Goal: Information Seeking & Learning: Learn about a topic

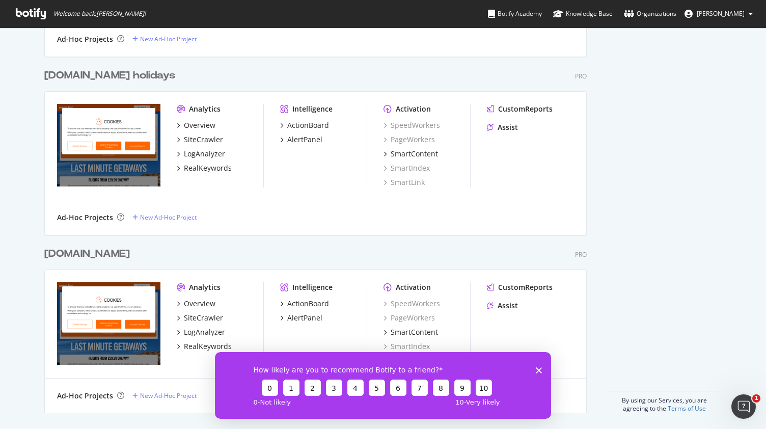
scroll to position [899, 0]
click at [208, 320] on div "SiteCrawler" at bounding box center [203, 318] width 39 height 10
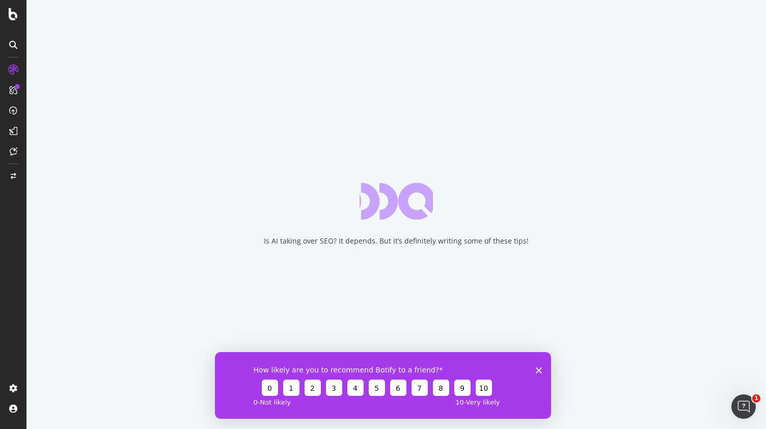
click at [538, 371] on icon "Close survey" at bounding box center [539, 370] width 6 height 6
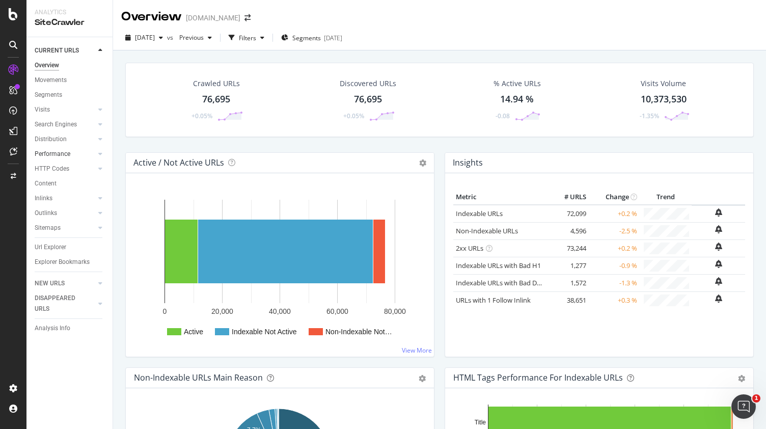
click at [77, 151] on link "Performance" at bounding box center [65, 154] width 61 height 11
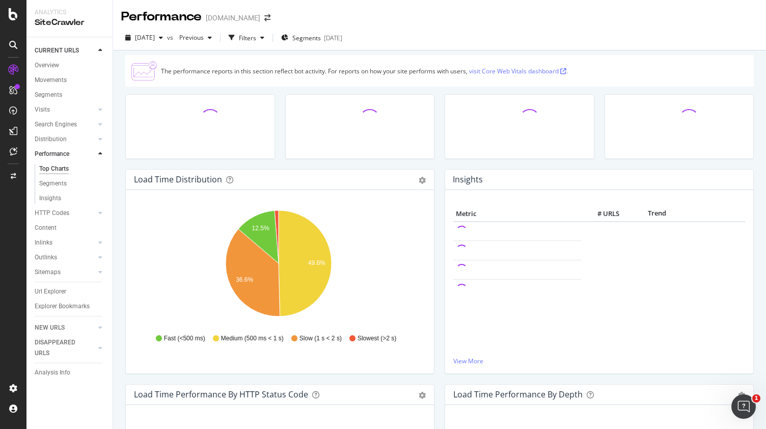
click at [517, 69] on link "visit Core Web Vitals dashboard ." at bounding box center [518, 71] width 99 height 9
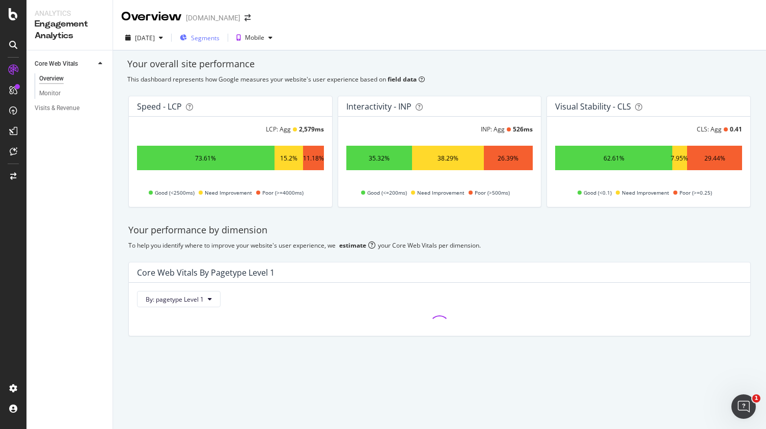
click at [220, 40] on span "Segments" at bounding box center [205, 38] width 29 height 9
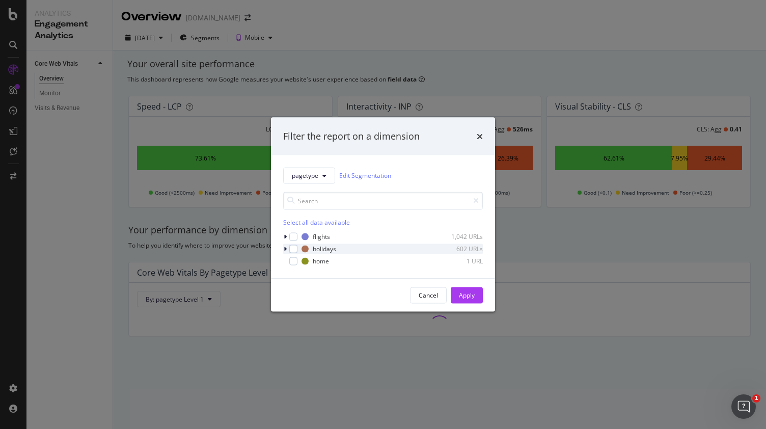
click at [286, 248] on icon "modal" at bounding box center [285, 249] width 3 height 6
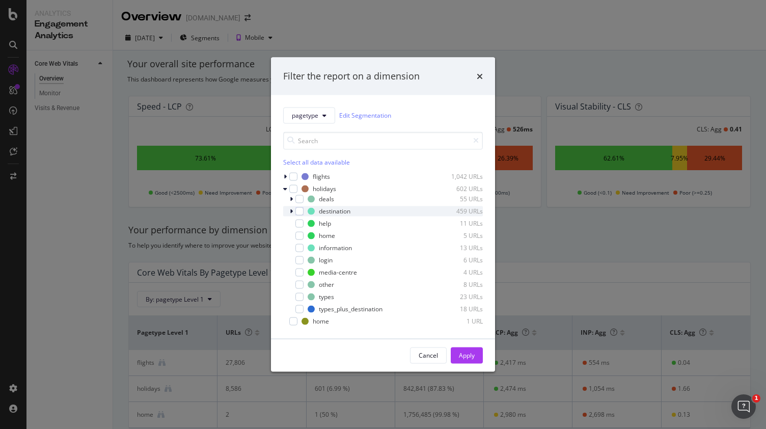
click at [291, 211] on icon "modal" at bounding box center [291, 211] width 3 height 6
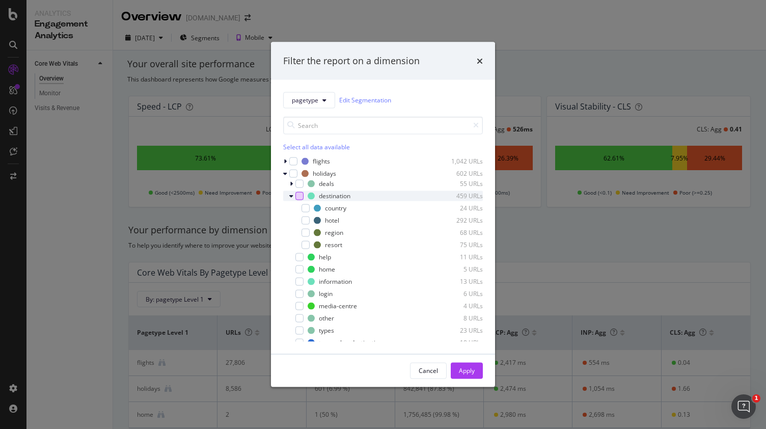
click at [299, 195] on div "modal" at bounding box center [300, 196] width 8 height 8
click at [306, 219] on icon "modal" at bounding box center [306, 220] width 5 height 5
click at [462, 366] on div "Apply" at bounding box center [467, 370] width 16 height 9
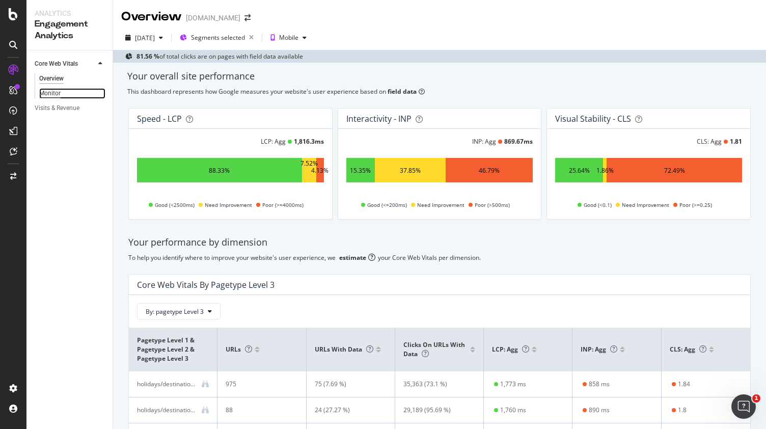
click at [54, 95] on div "Monitor" at bounding box center [49, 93] width 21 height 11
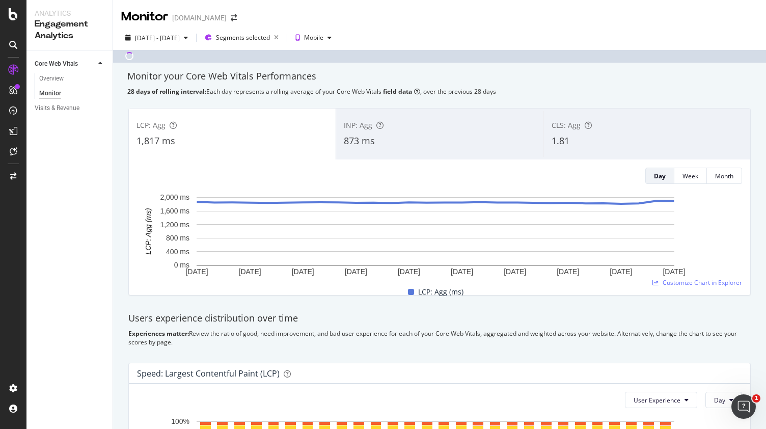
click at [597, 116] on div "CLS: Agg 1.81" at bounding box center [647, 134] width 207 height 46
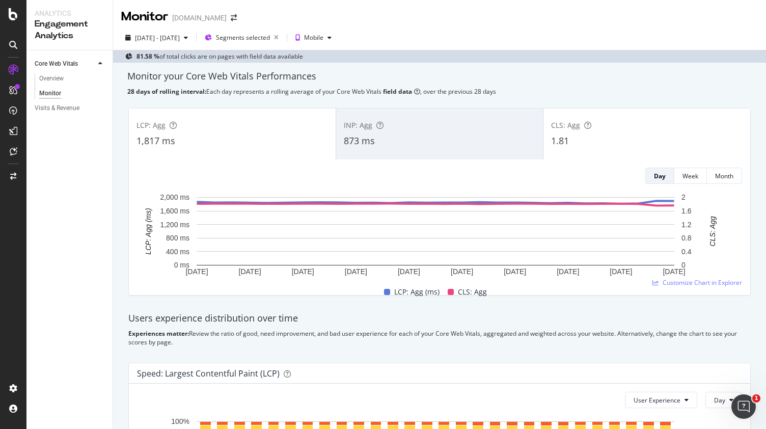
click at [300, 128] on div "LCP: Agg" at bounding box center [233, 125] width 192 height 10
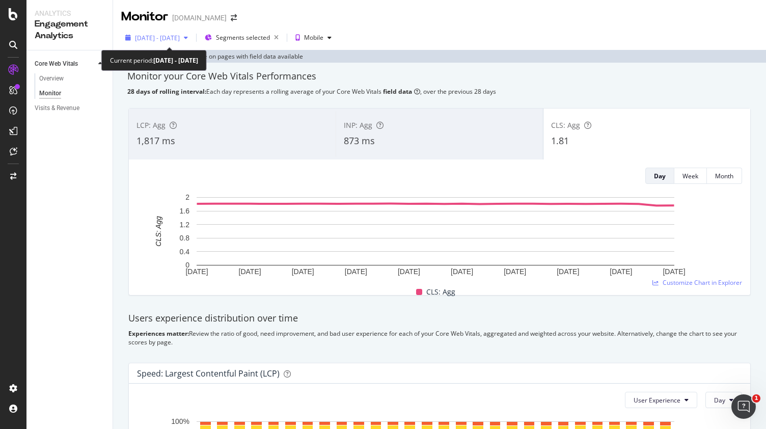
click at [170, 40] on span "[DATE] - [DATE]" at bounding box center [157, 38] width 45 height 9
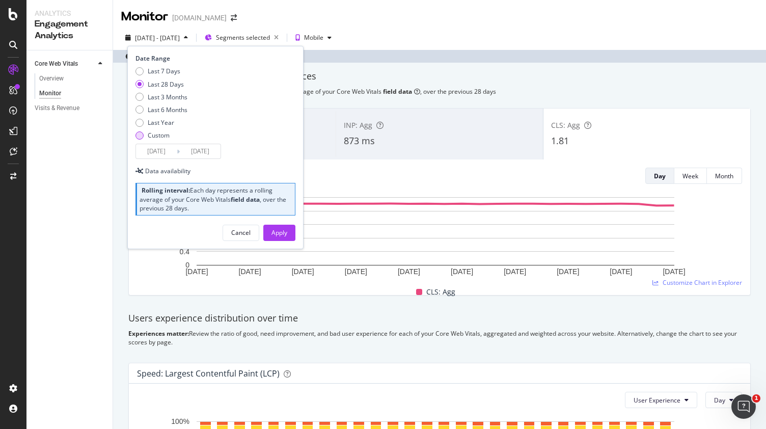
click at [166, 138] on div "Custom" at bounding box center [159, 135] width 22 height 9
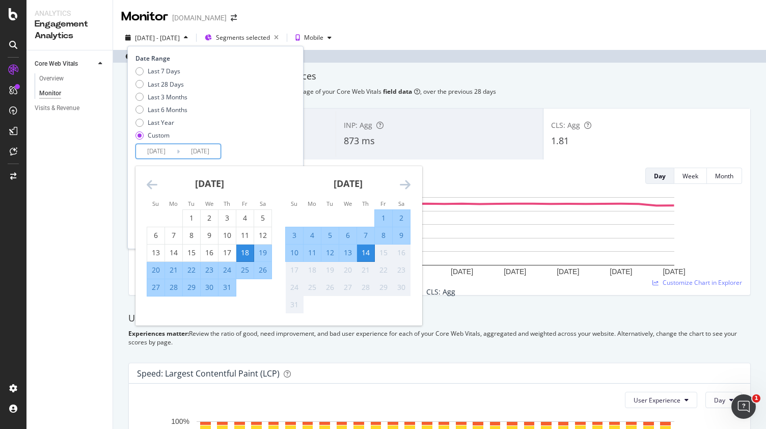
drag, startPoint x: 163, startPoint y: 149, endPoint x: 298, endPoint y: 172, distance: 136.9
click at [298, 172] on div "[DATE]" at bounding box center [347, 187] width 125 height 43
click at [150, 184] on icon "Move backward to switch to the previous month." at bounding box center [152, 184] width 11 height 12
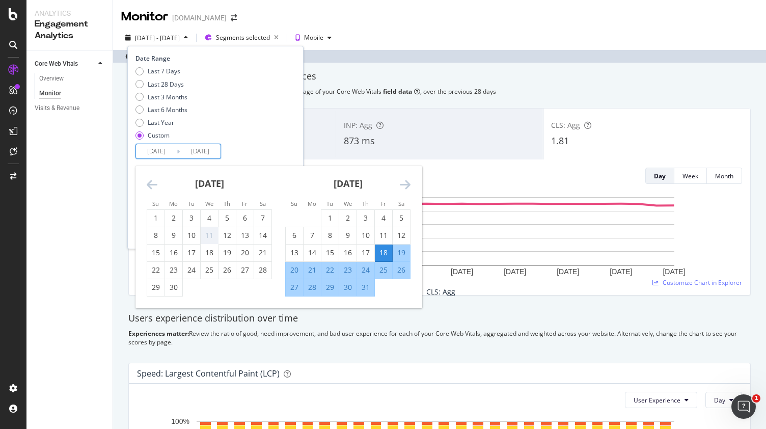
click at [150, 184] on icon "Move backward to switch to the previous month." at bounding box center [152, 184] width 11 height 12
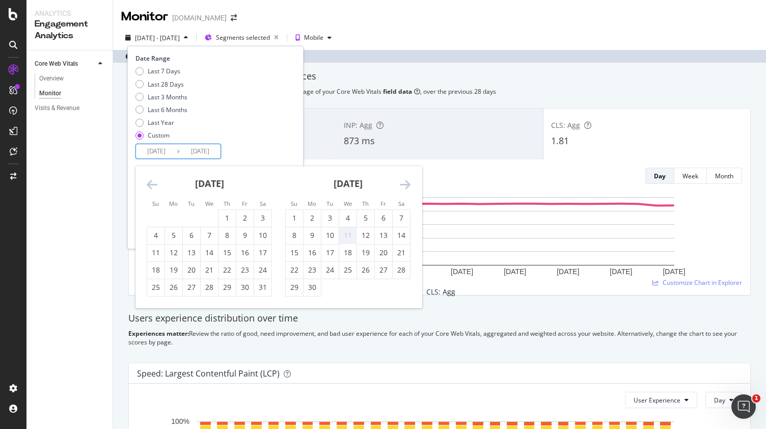
click at [150, 184] on icon "Move backward to switch to the previous month." at bounding box center [152, 184] width 11 height 12
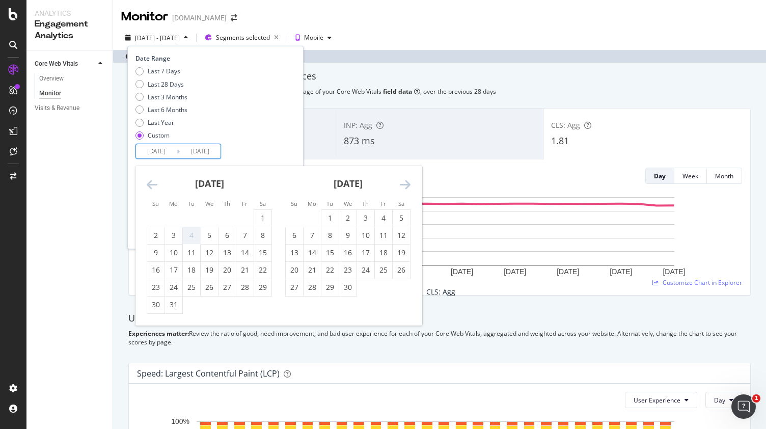
click at [150, 184] on icon "Move backward to switch to the previous month." at bounding box center [152, 184] width 11 height 12
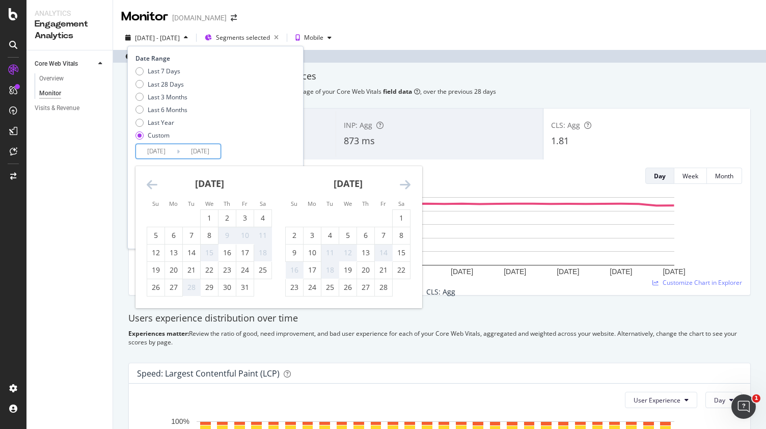
click at [150, 184] on icon "Move backward to switch to the previous month." at bounding box center [152, 184] width 11 height 12
click at [192, 220] on div "1" at bounding box center [191, 218] width 17 height 10
type input "[DATE]"
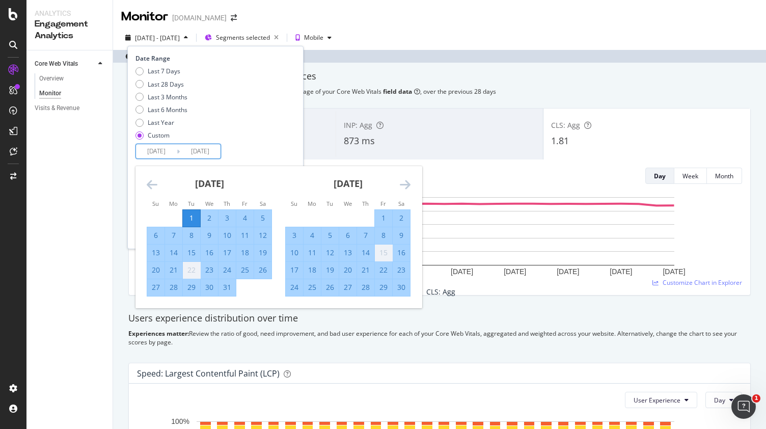
click at [257, 141] on div "Last 7 Days Last 28 Days Last 3 Months Last 6 Months Last Year Custom" at bounding box center [214, 105] width 157 height 77
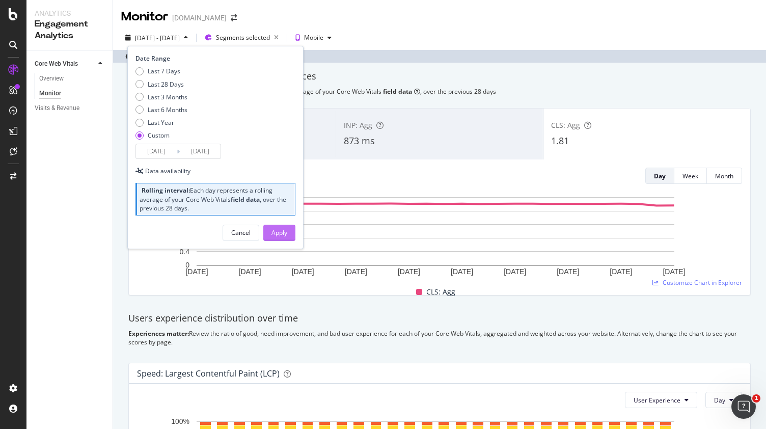
click at [285, 233] on div "Apply" at bounding box center [280, 232] width 16 height 9
